Goal: Task Accomplishment & Management: Manage account settings

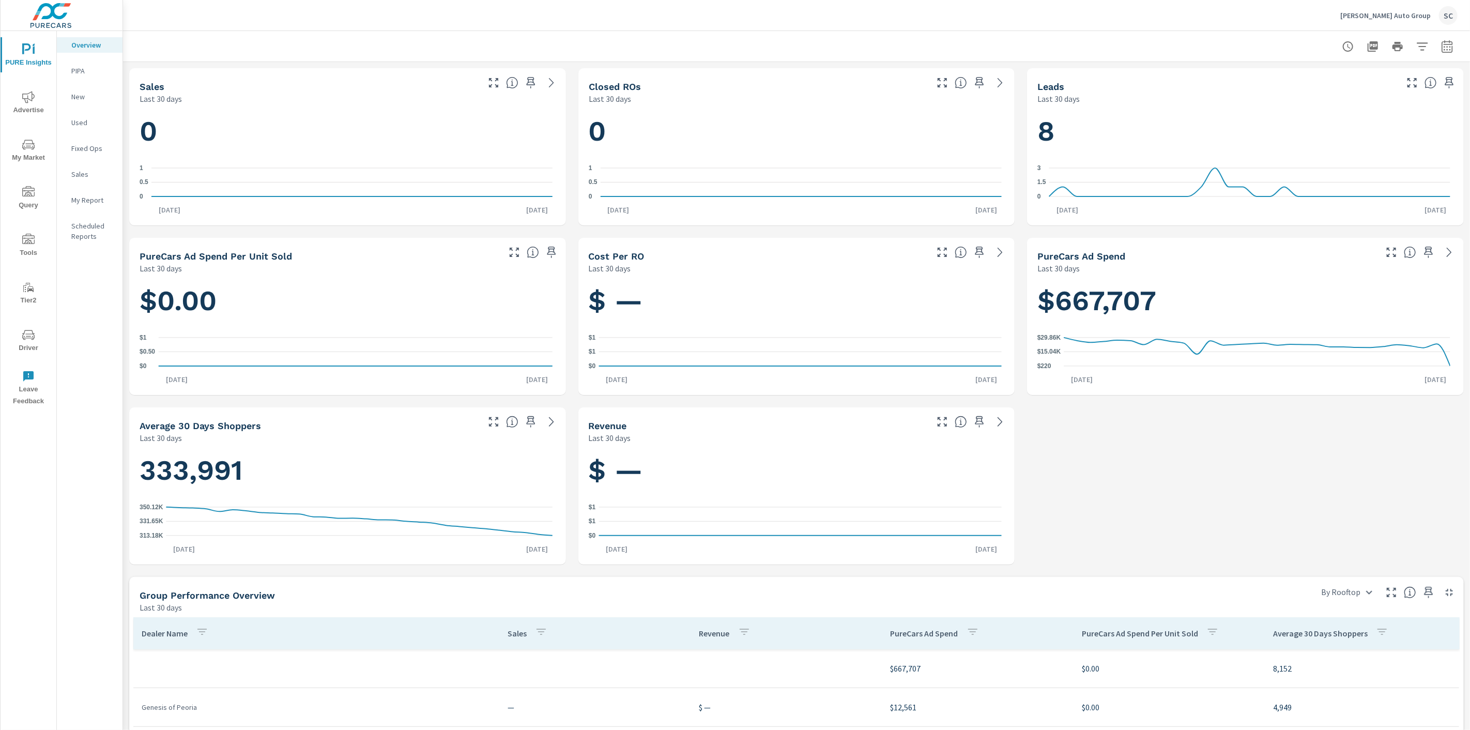
click at [1455, 13] on div "SC" at bounding box center [1448, 15] width 19 height 19
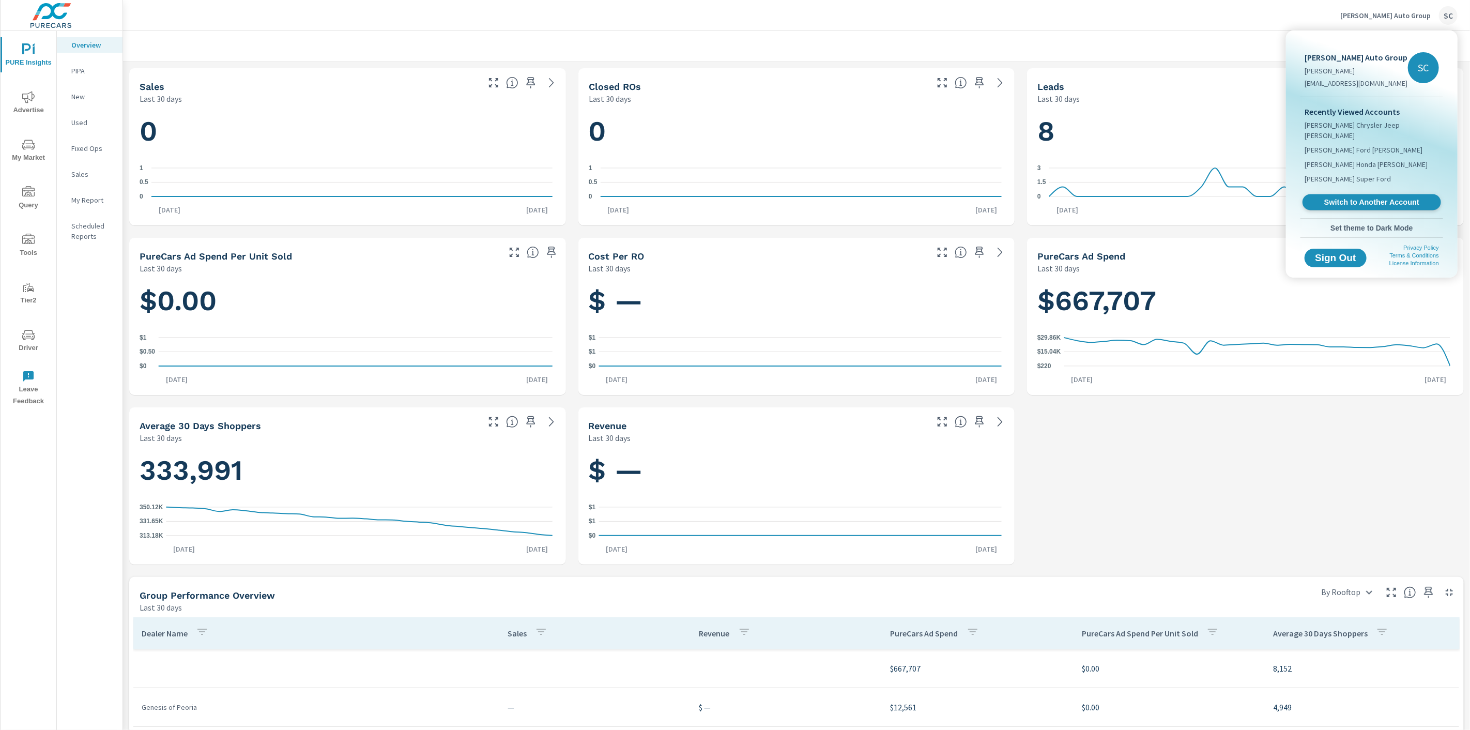
click at [1402, 197] on span "Switch to Another Account" at bounding box center [1371, 202] width 127 height 10
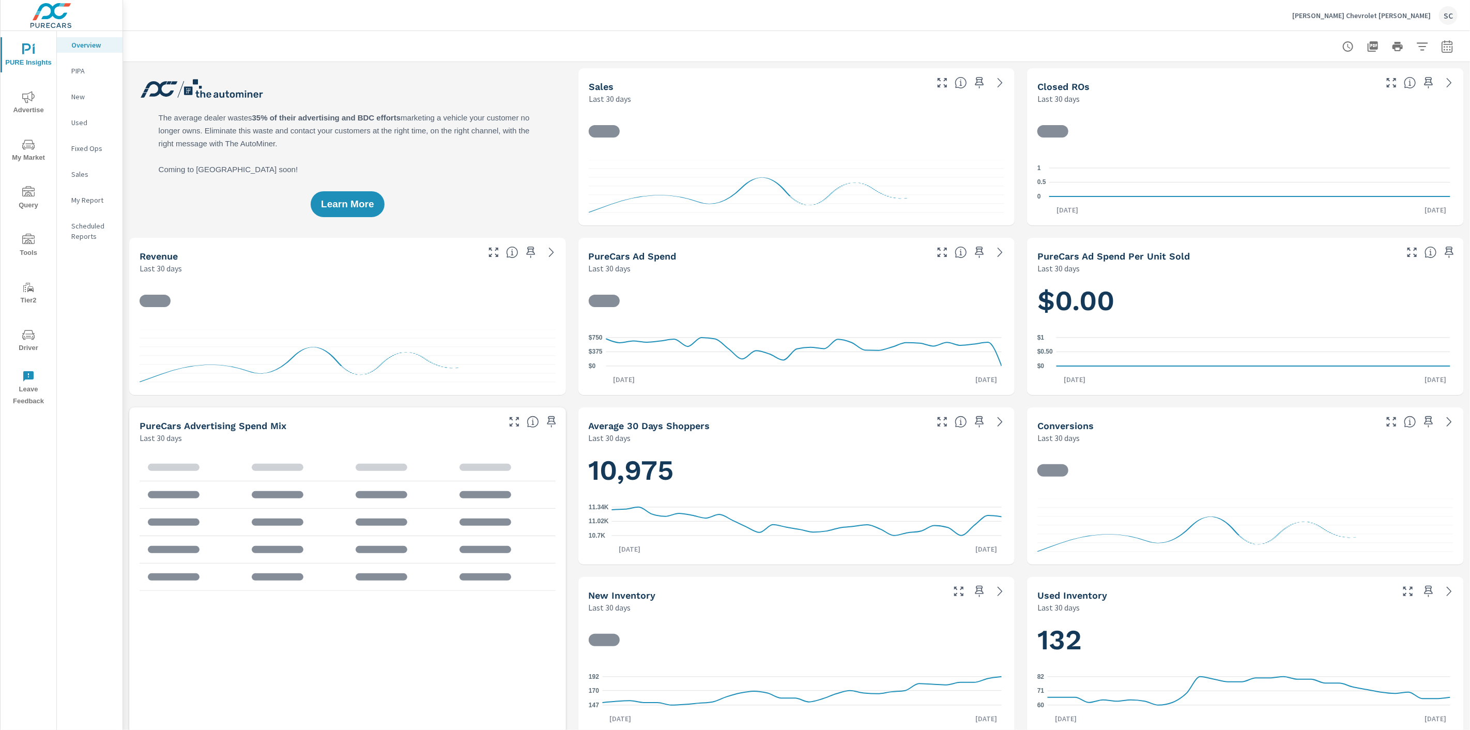
click at [1452, 13] on div "SC" at bounding box center [1448, 15] width 19 height 19
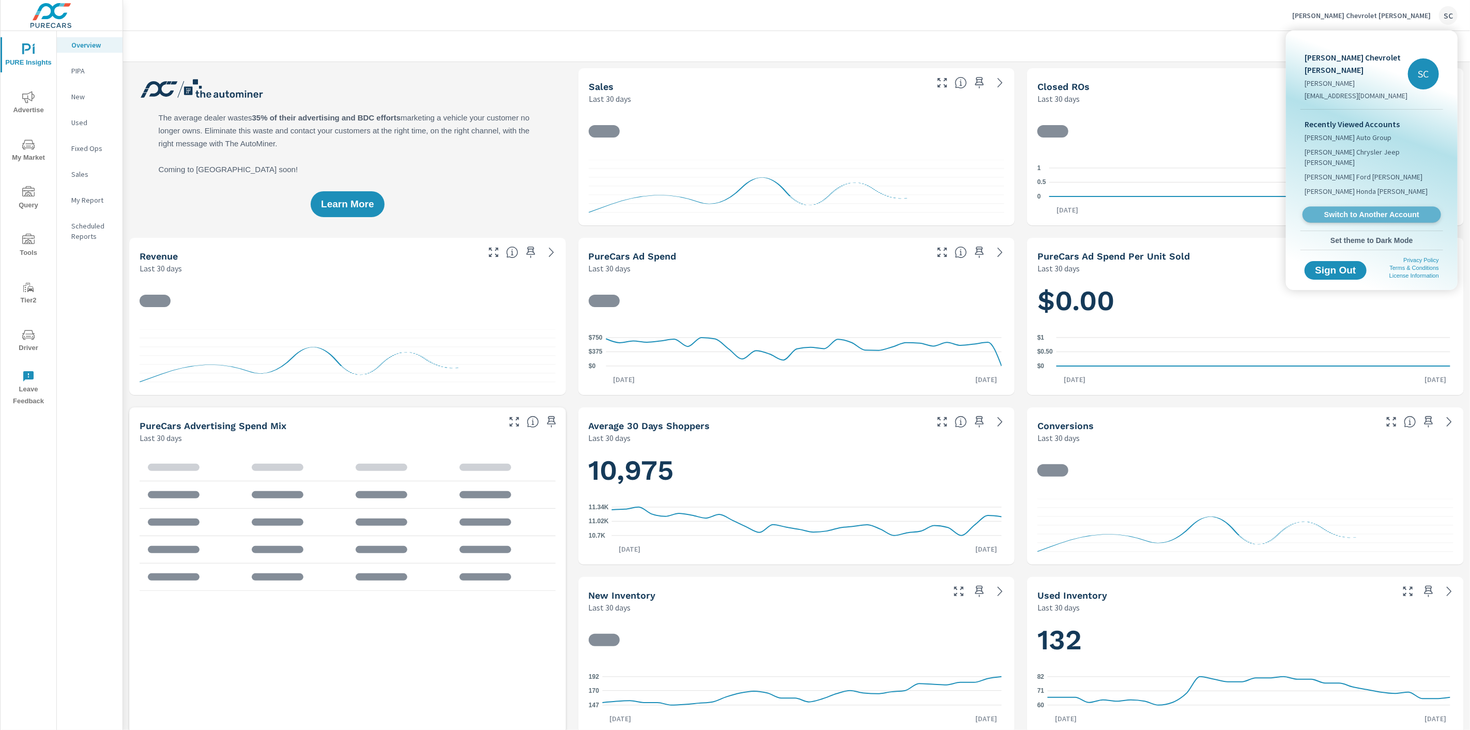
click at [1404, 210] on span "Switch to Another Account" at bounding box center [1371, 215] width 127 height 10
